Goal: Task Accomplishment & Management: Manage account settings

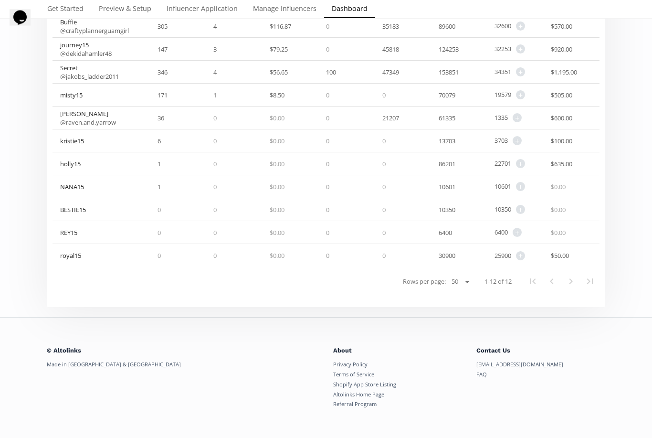
scroll to position [173, 0]
click at [521, 256] on span "+" at bounding box center [520, 255] width 9 height 9
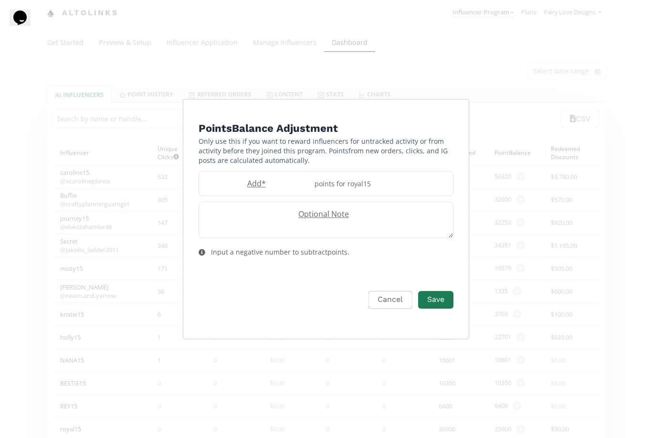
click at [338, 185] on div "points for royal15" at bounding box center [381, 183] width 144 height 24
type input "500"
click at [440, 302] on button "Save" at bounding box center [435, 300] width 35 height 18
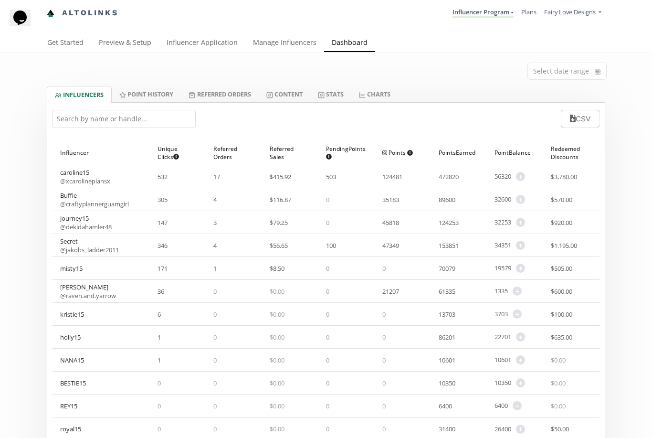
click at [519, 174] on span "+" at bounding box center [520, 176] width 9 height 9
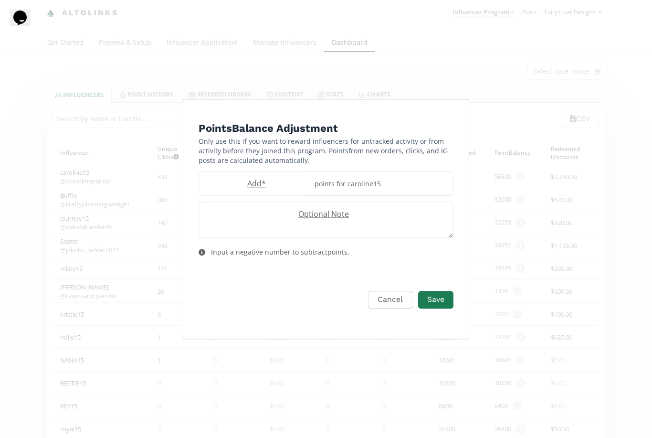
click at [305, 186] on label "Add *" at bounding box center [254, 183] width 110 height 11
type input "1200"
click at [442, 301] on button "Save" at bounding box center [435, 300] width 35 height 18
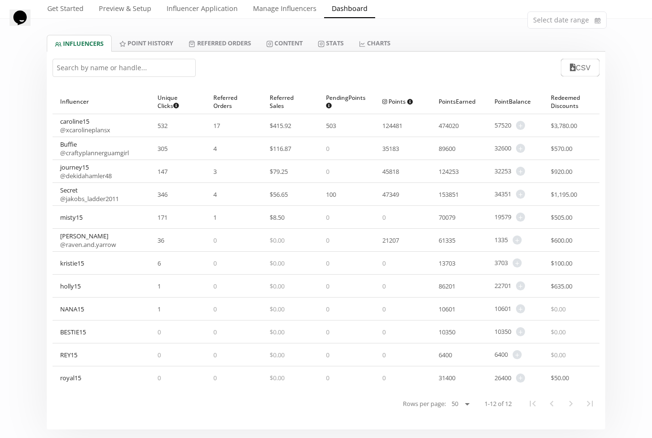
click at [521, 377] on span "+" at bounding box center [520, 377] width 9 height 9
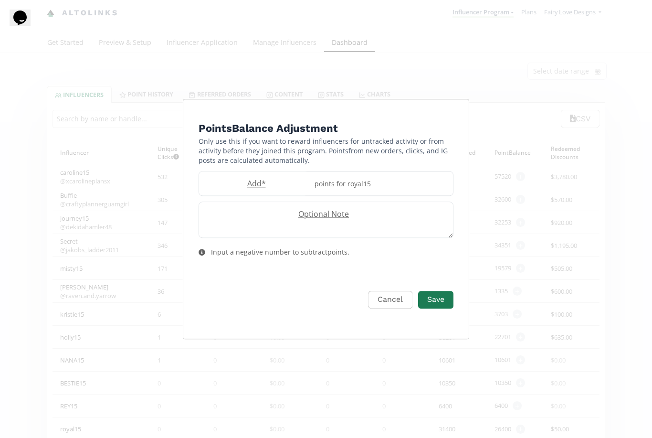
click at [248, 185] on label "Add *" at bounding box center [254, 183] width 110 height 11
type input "600"
click at [442, 298] on button "Save" at bounding box center [435, 300] width 35 height 18
